Goal: Information Seeking & Learning: Find specific fact

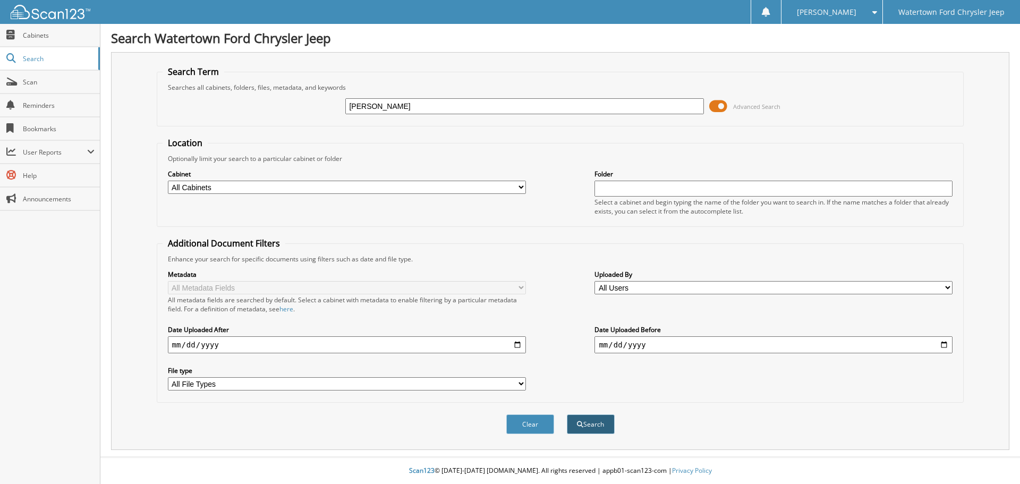
type input "[PERSON_NAME]"
click at [603, 429] on button "Search" at bounding box center [591, 424] width 48 height 20
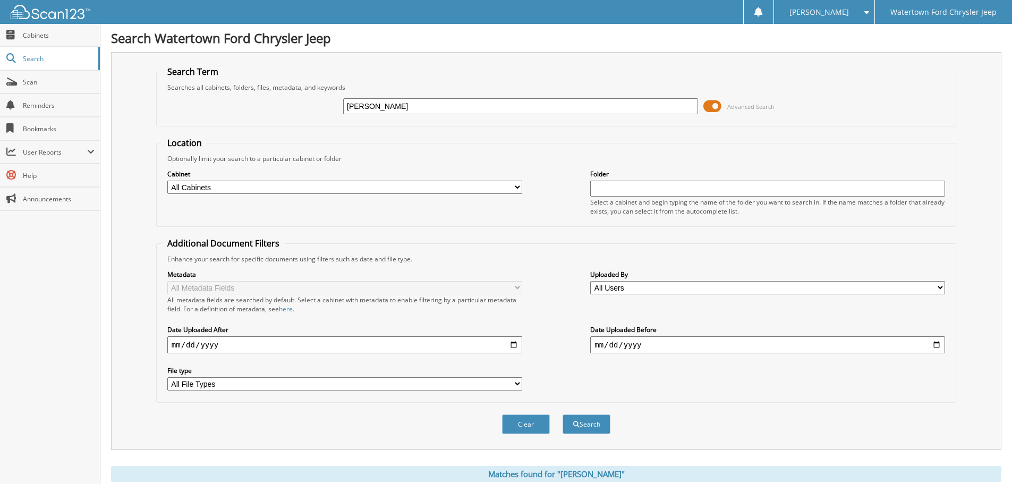
click at [417, 103] on input "[PERSON_NAME]" at bounding box center [520, 106] width 355 height 16
click at [414, 103] on input "[PERSON_NAME]" at bounding box center [520, 106] width 355 height 16
click at [412, 103] on input "[PERSON_NAME]" at bounding box center [520, 106] width 355 height 16
click at [409, 103] on input "[PERSON_NAME]" at bounding box center [520, 106] width 355 height 16
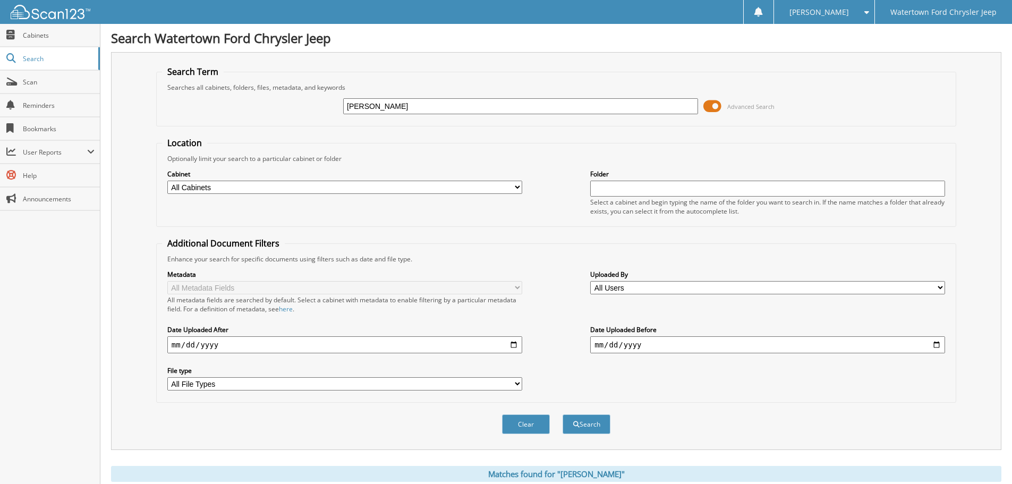
click at [409, 103] on input "[PERSON_NAME]" at bounding box center [520, 106] width 355 height 16
type input "STAR PRODUCTION SERVICES"
click at [562, 414] on button "Search" at bounding box center [586, 424] width 48 height 20
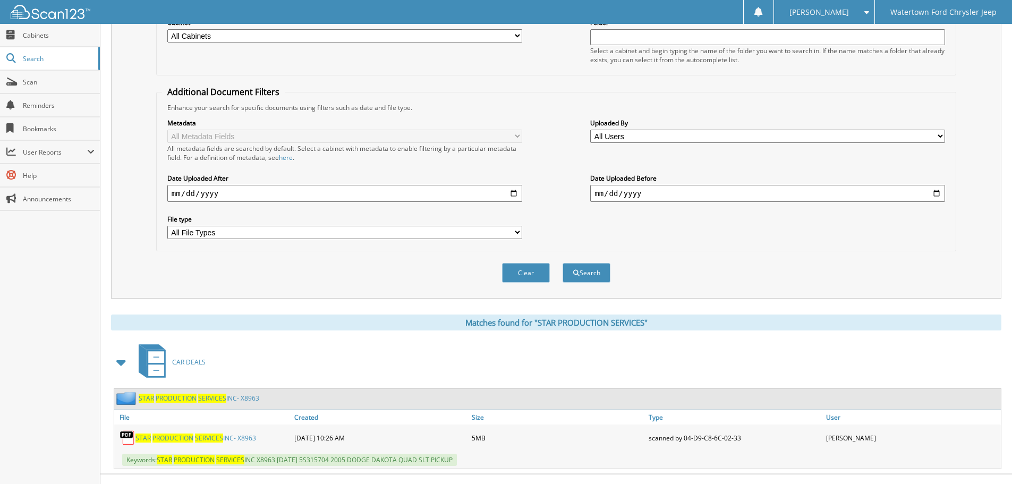
scroll to position [169, 0]
